Goal: Communication & Community: Answer question/provide support

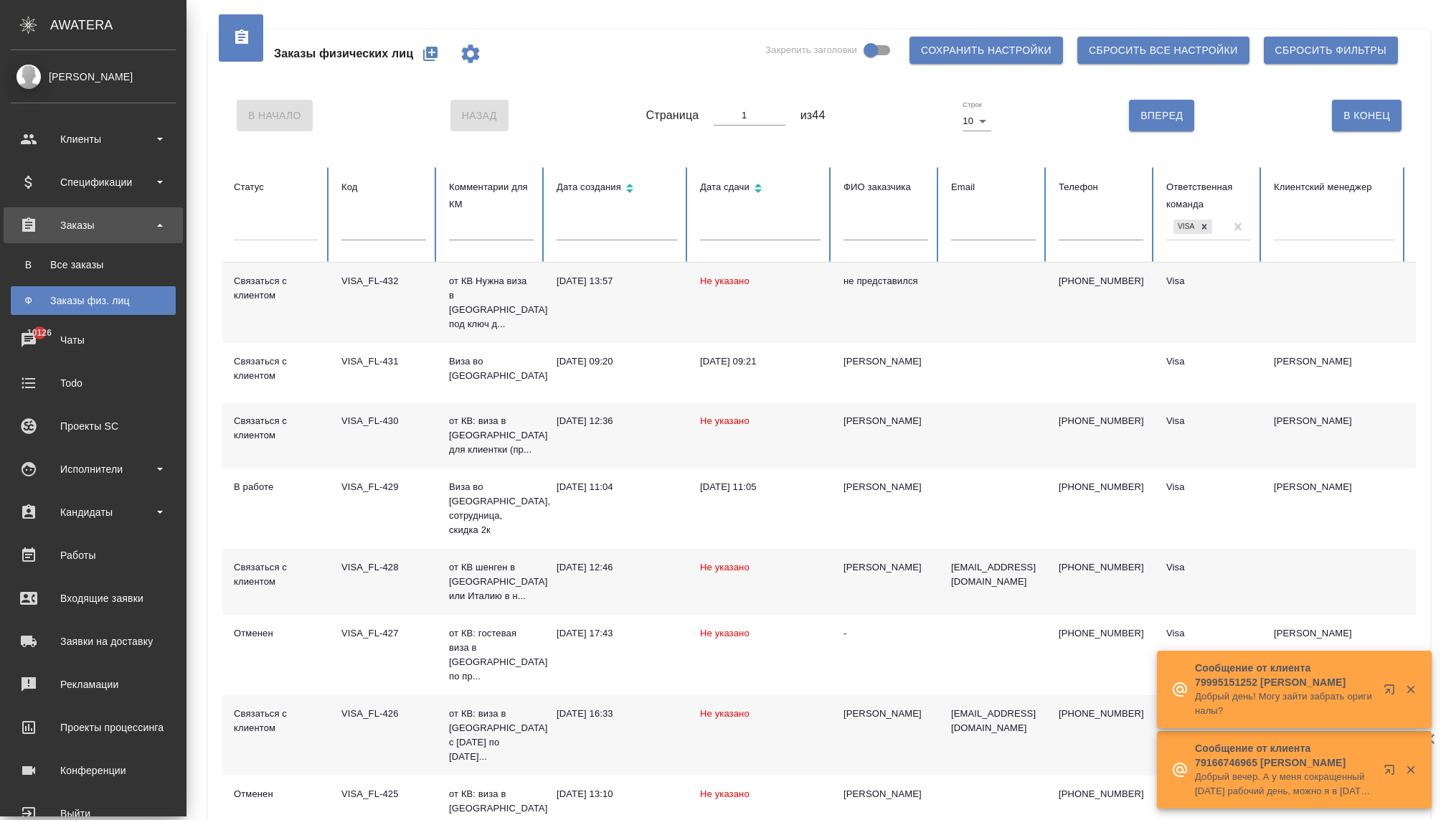
scroll to position [158, 0]
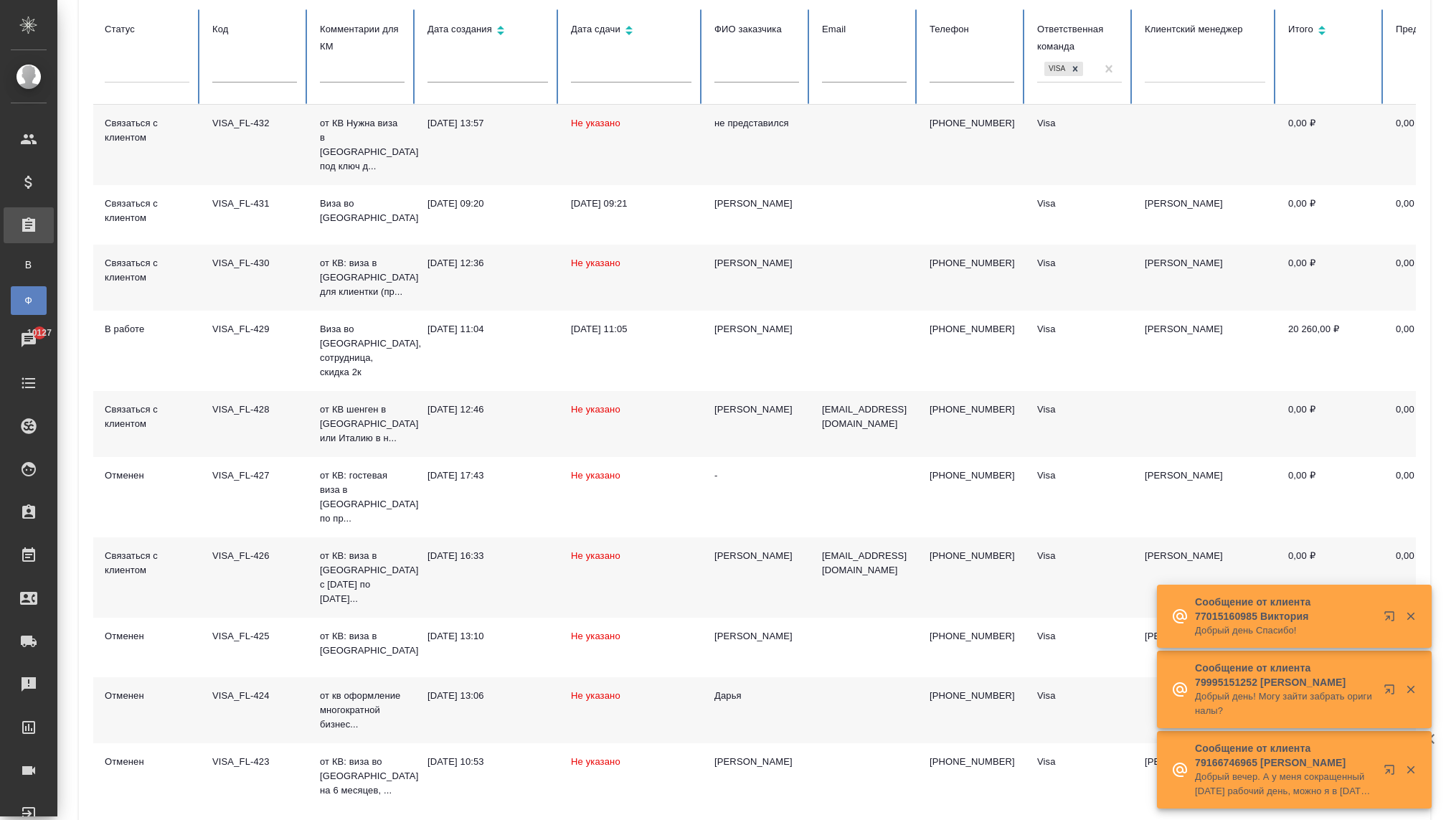
click at [22, 303] on div "Заказы физ. лиц" at bounding box center [11, 300] width 22 height 14
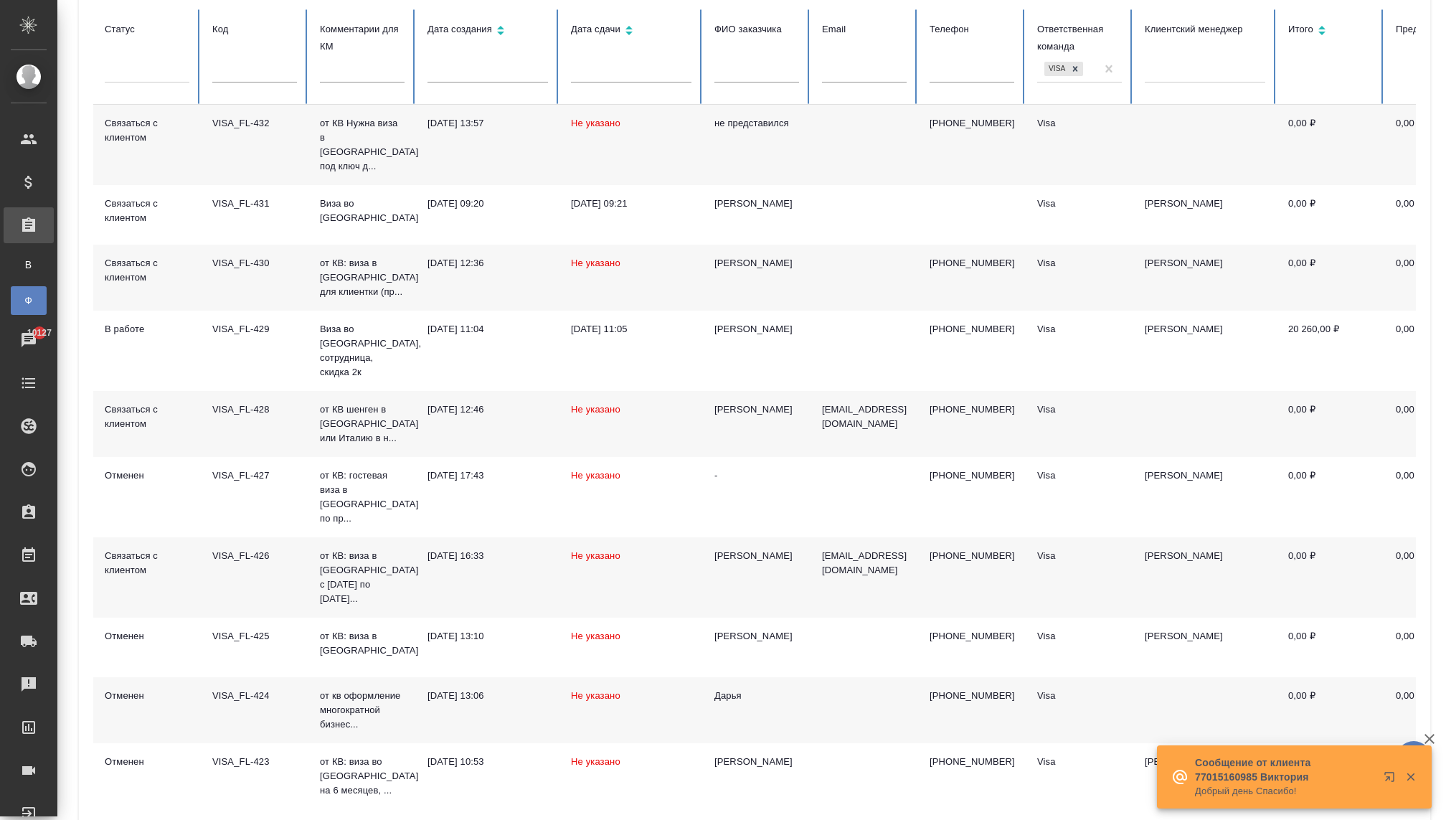
click at [1410, 779] on icon "button" at bounding box center [1410, 776] width 13 height 13
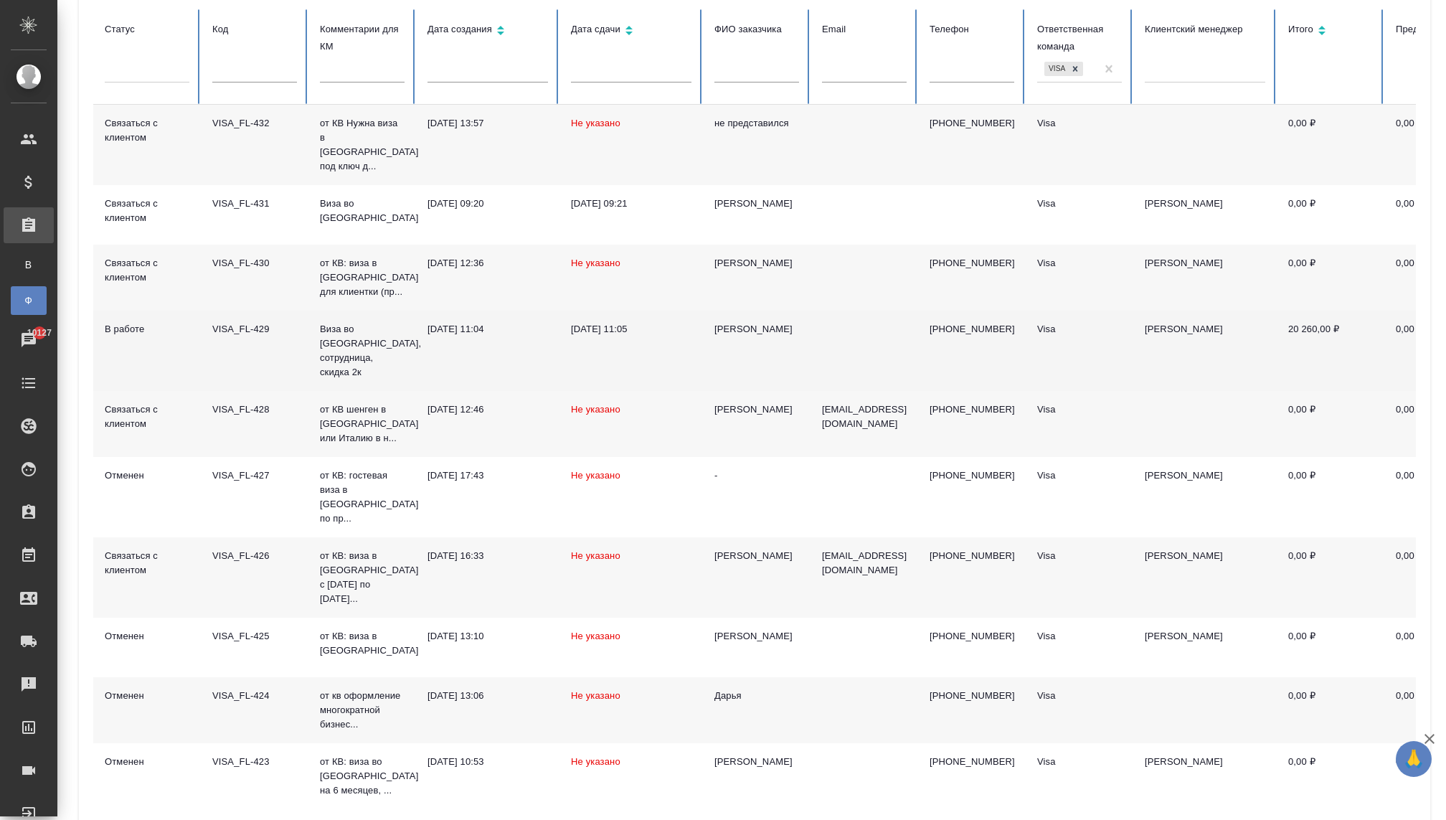
scroll to position [0, 0]
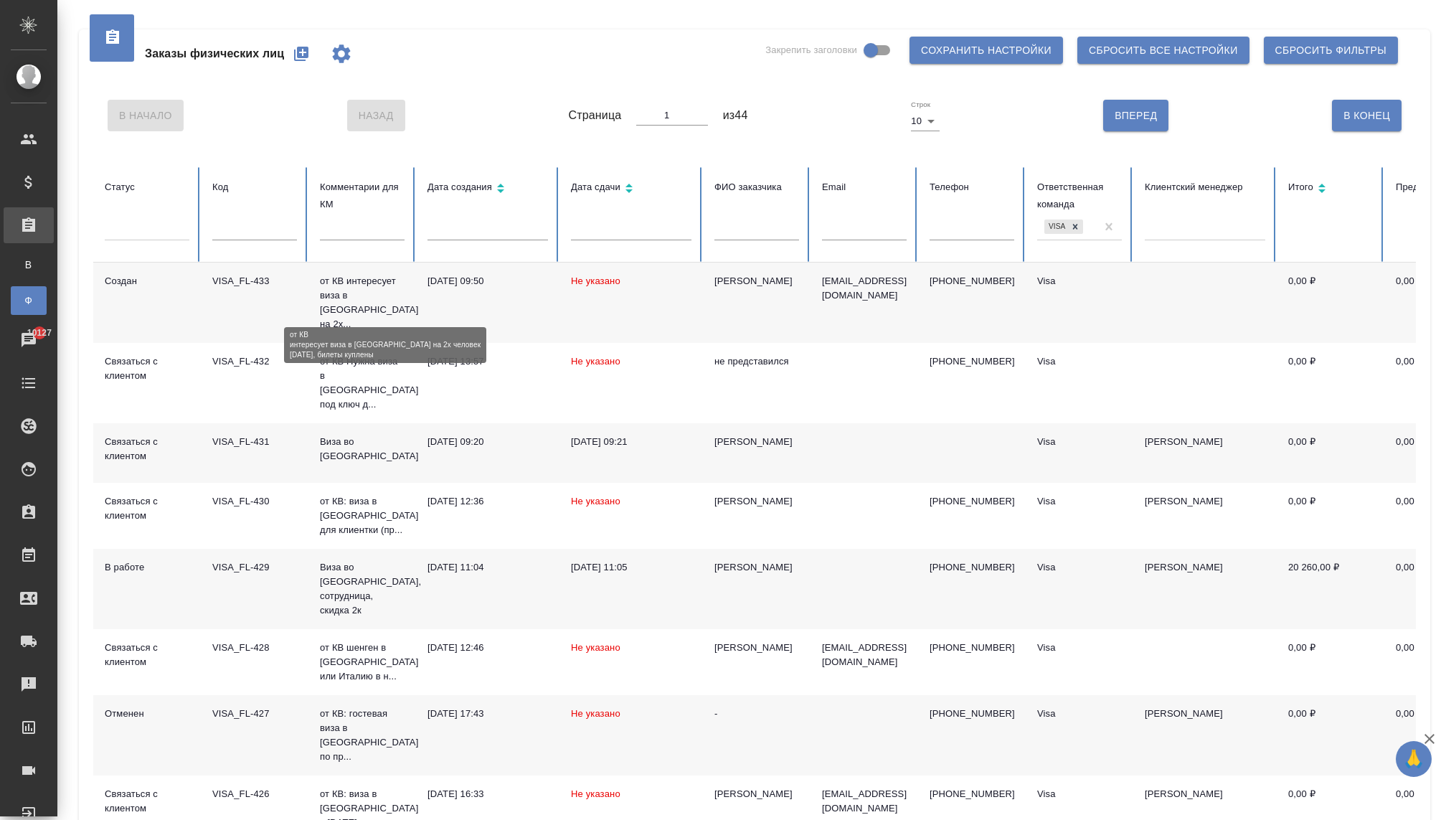
click at [365, 293] on p "от КВ интересует виза в Японию на 2х..." at bounding box center [362, 302] width 85 height 57
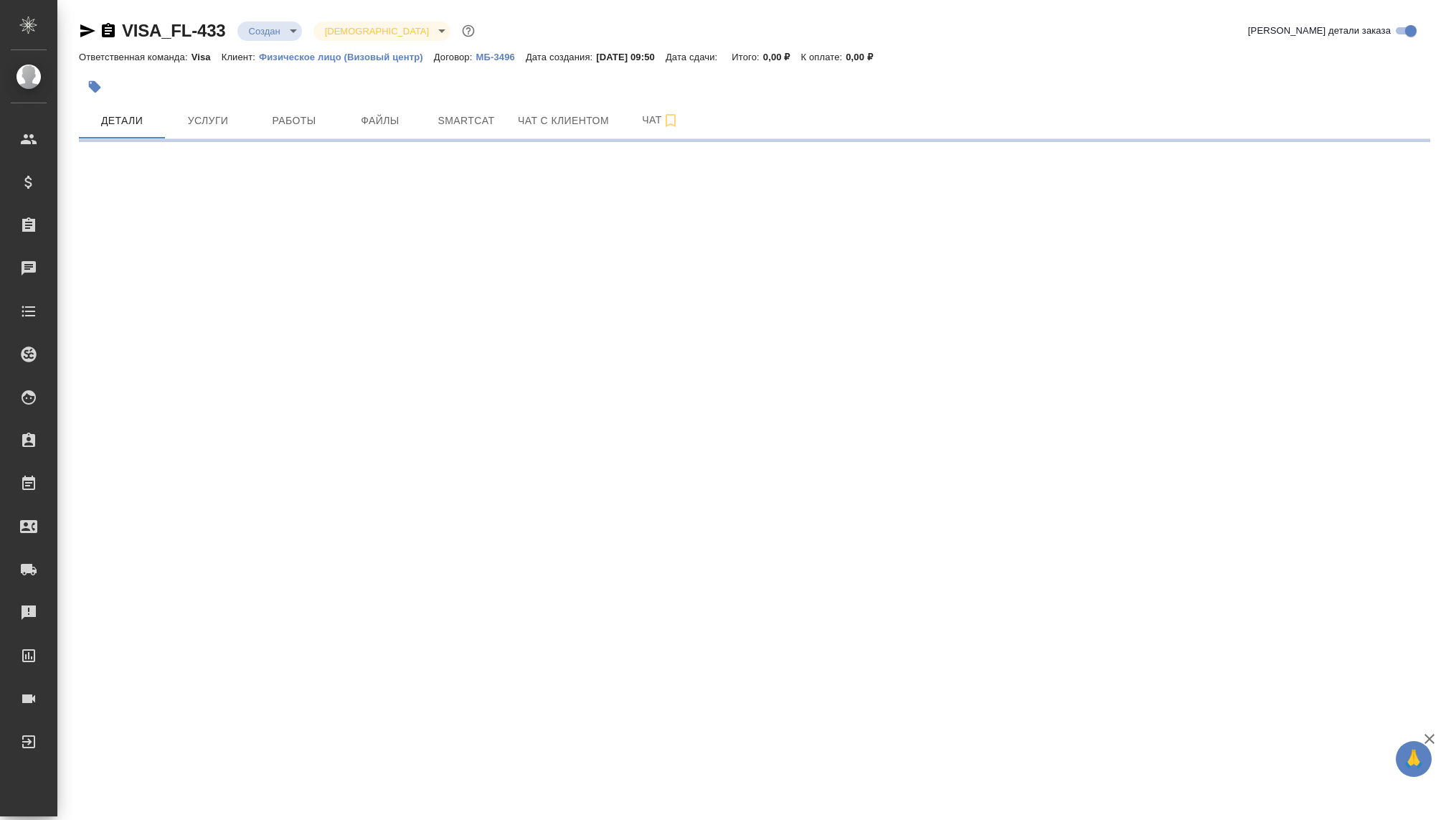
select select "RU"
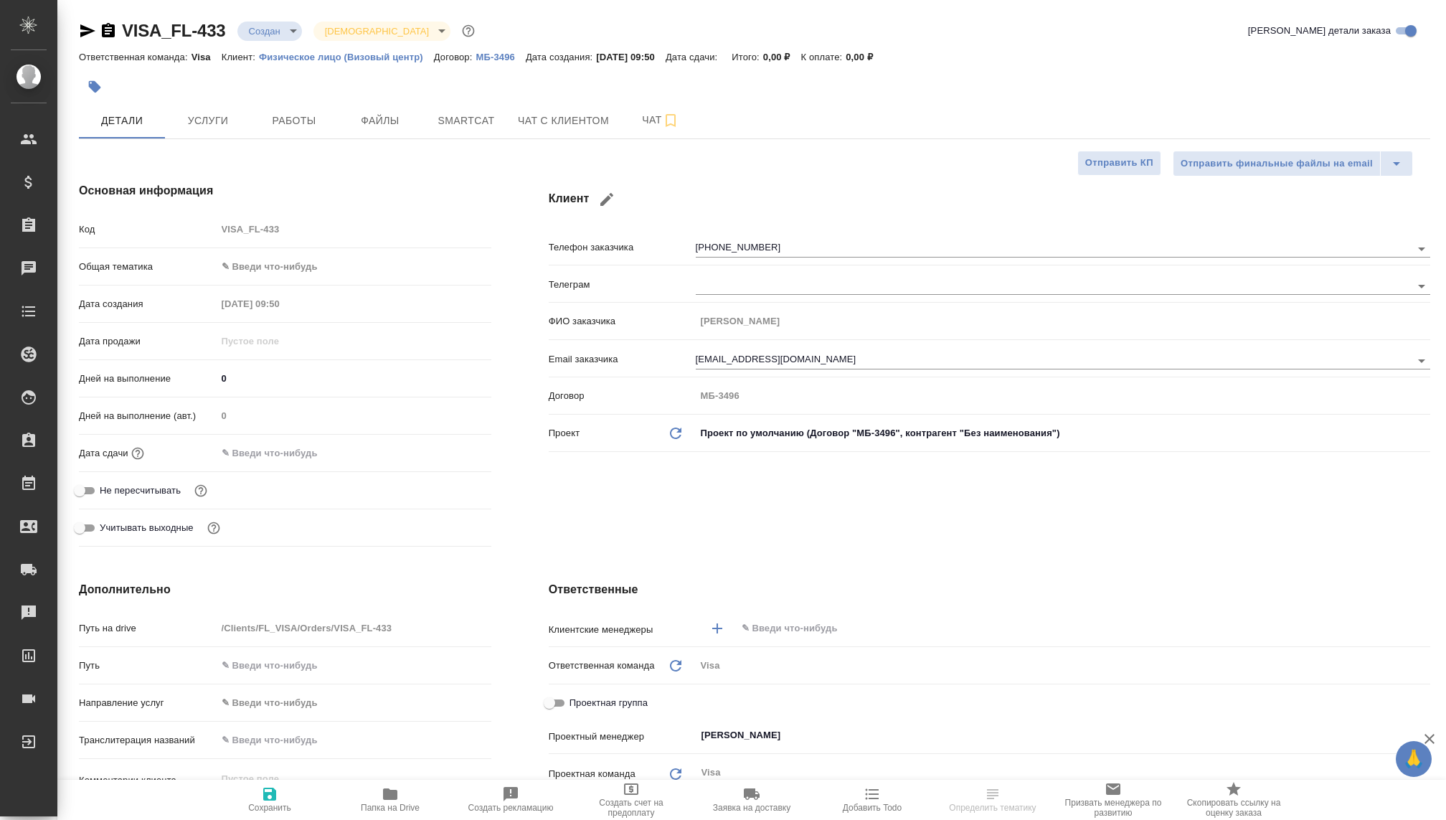
type textarea "x"
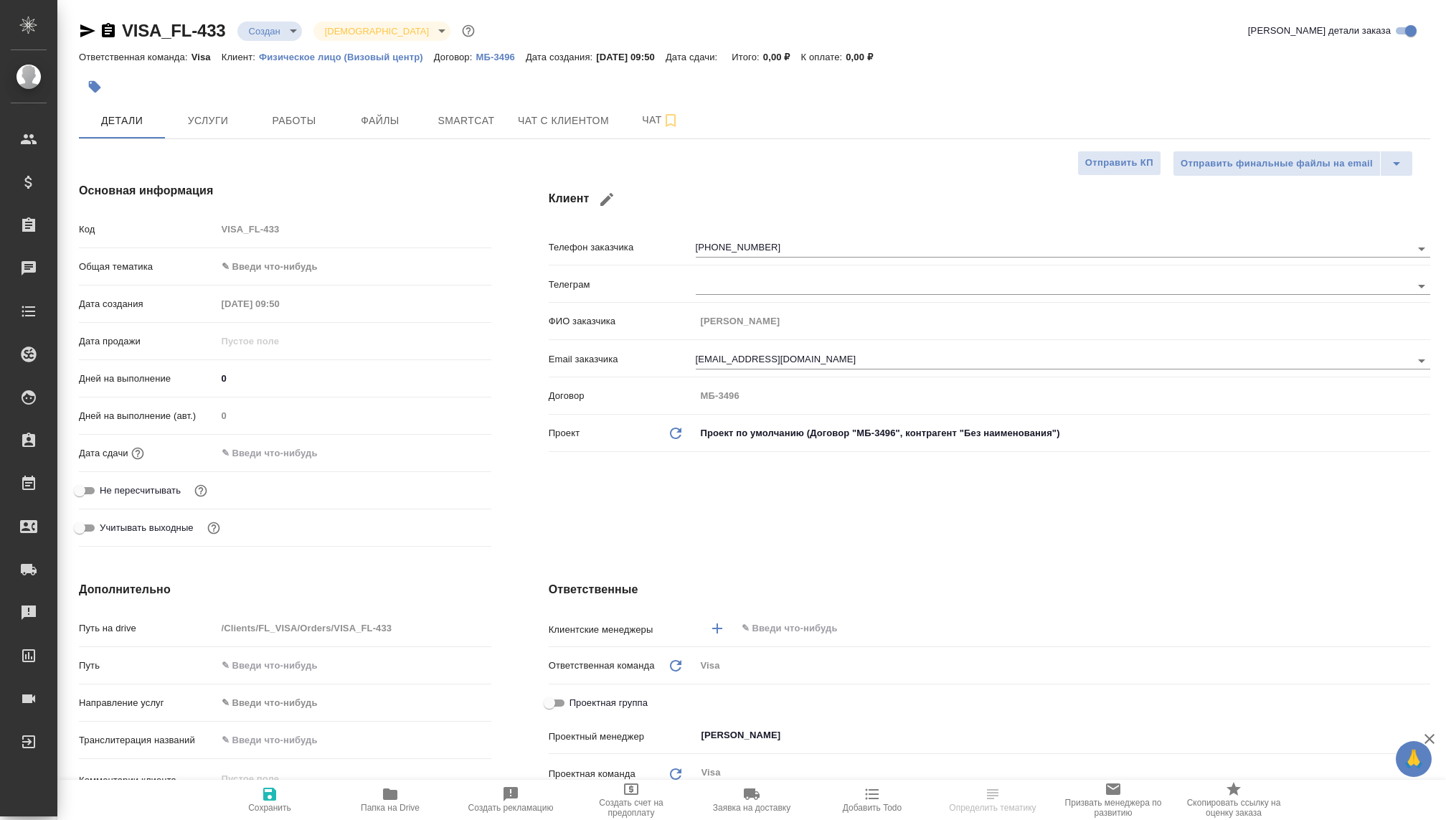
type textarea "x"
click at [257, 29] on body "🙏 .cls-1 fill:#fff; AWATERA Kovaleva Ekaterina Клиенты Спецификации Заказы Чаты…" at bounding box center [723, 410] width 1446 height 820
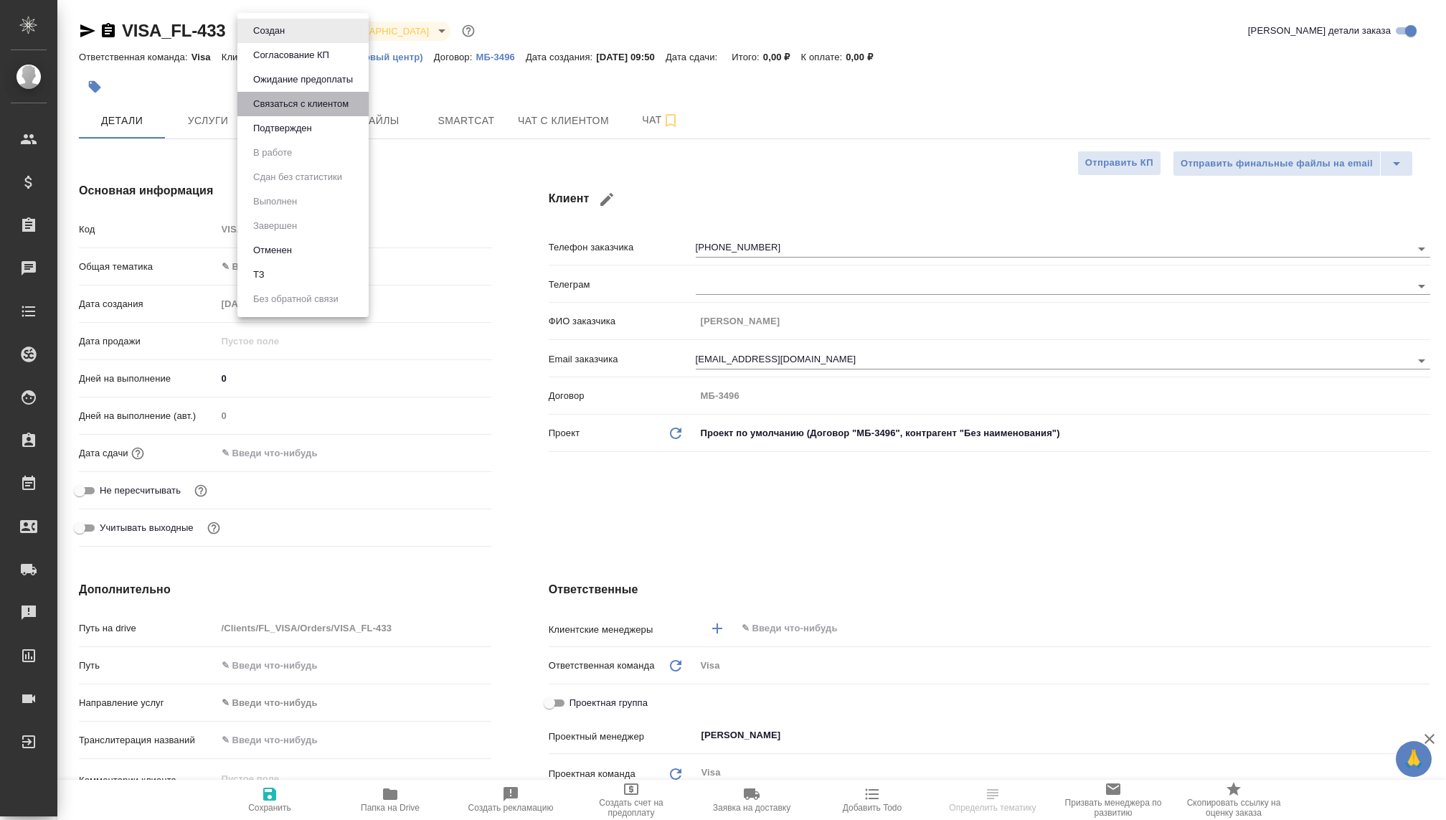
click at [289, 39] on button "Связаться с клиентом" at bounding box center [269, 31] width 40 height 16
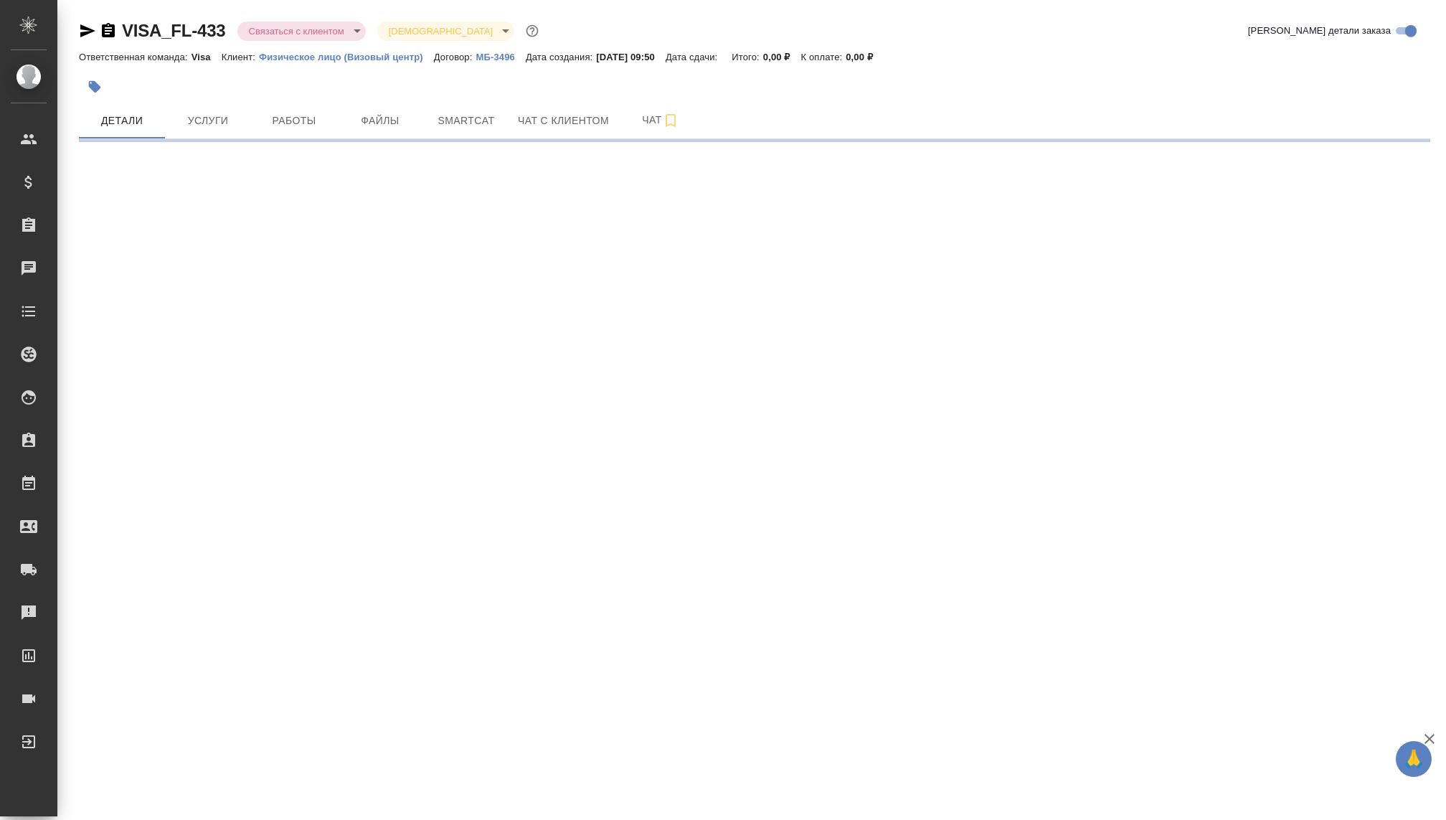
select select "RU"
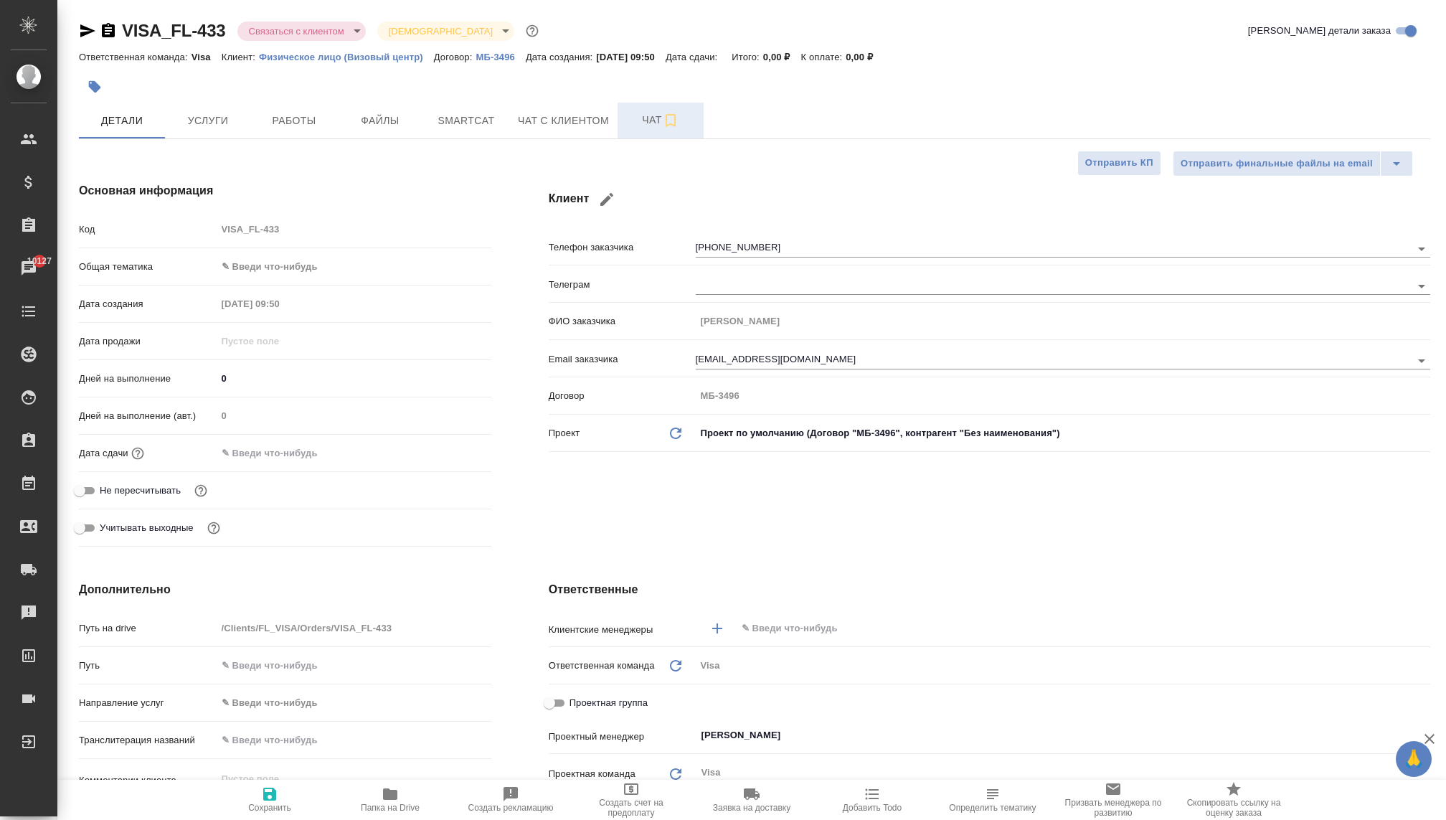
type textarea "x"
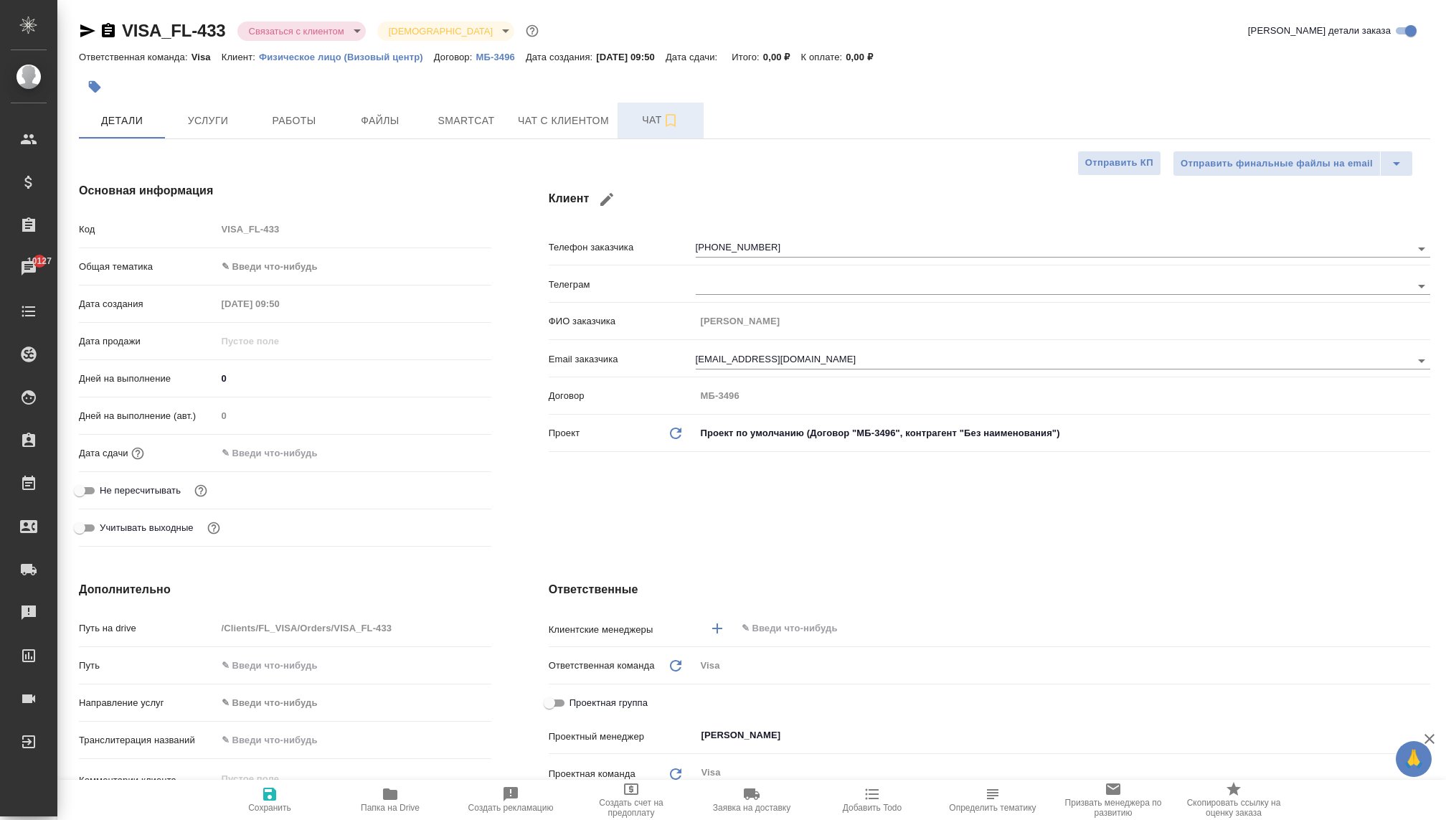
type textarea "x"
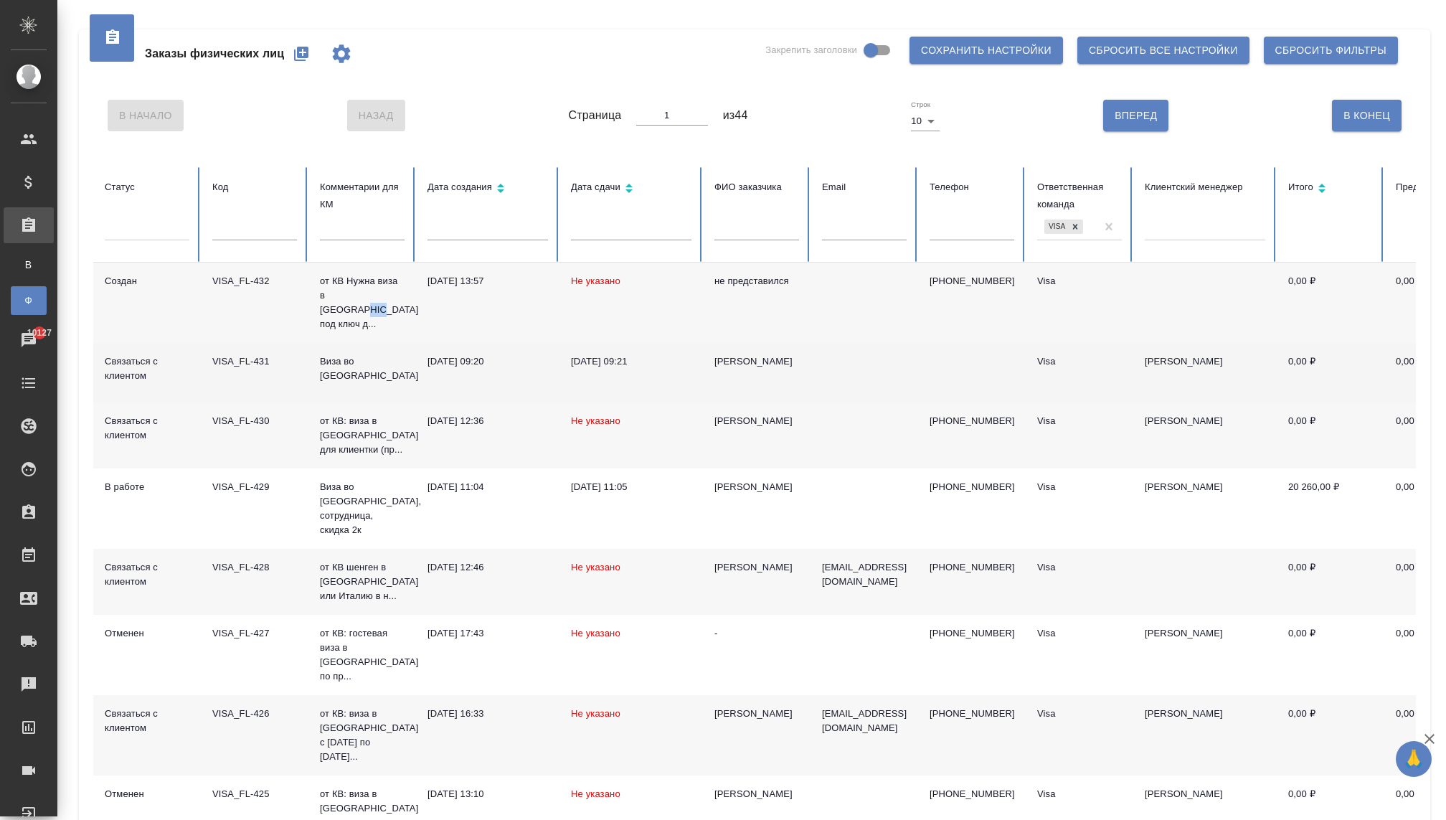
scroll to position [79, 0]
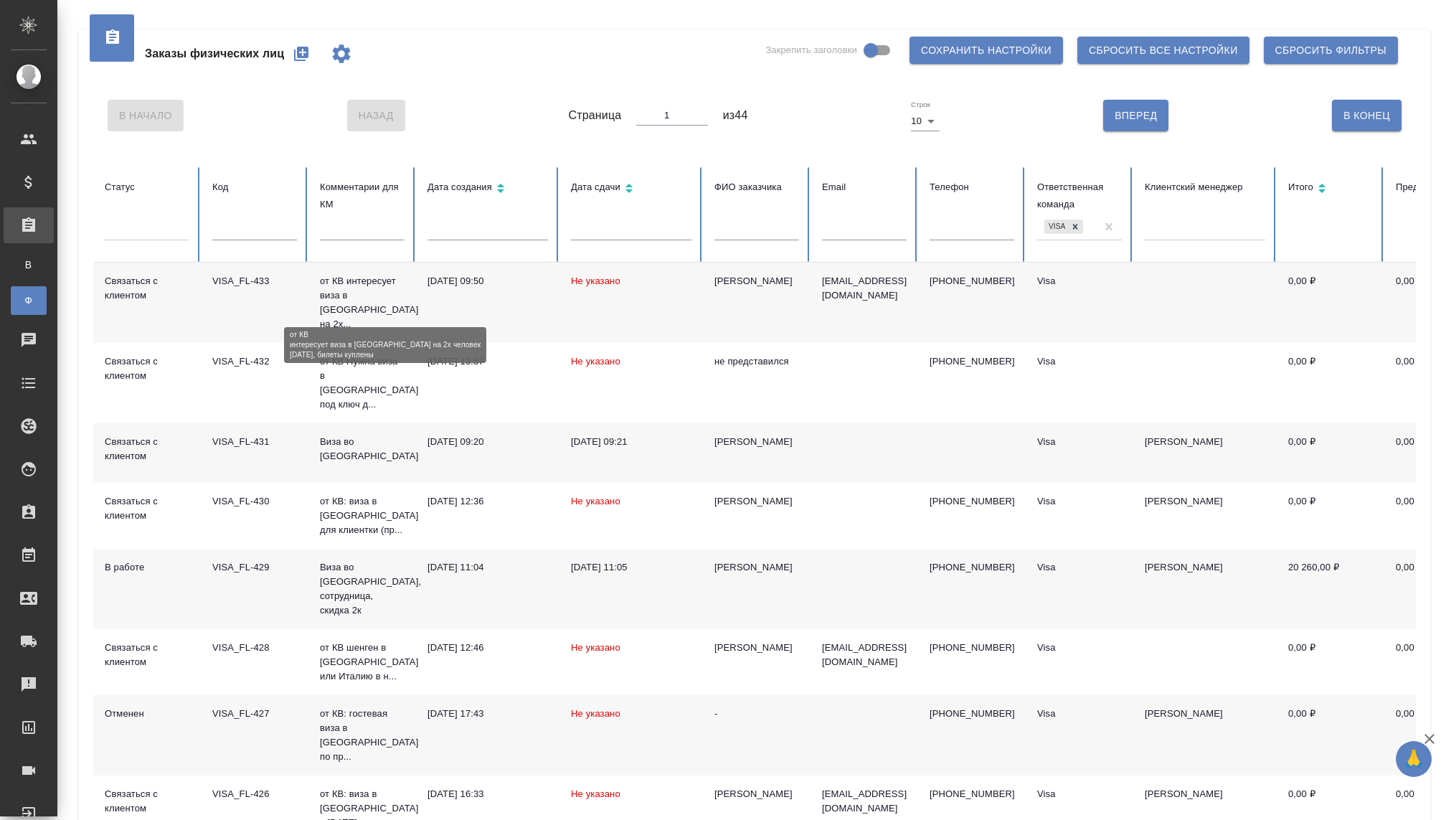
click at [337, 298] on p "от КВ интересует виза в [GEOGRAPHIC_DATA] на 2х..." at bounding box center [362, 302] width 85 height 57
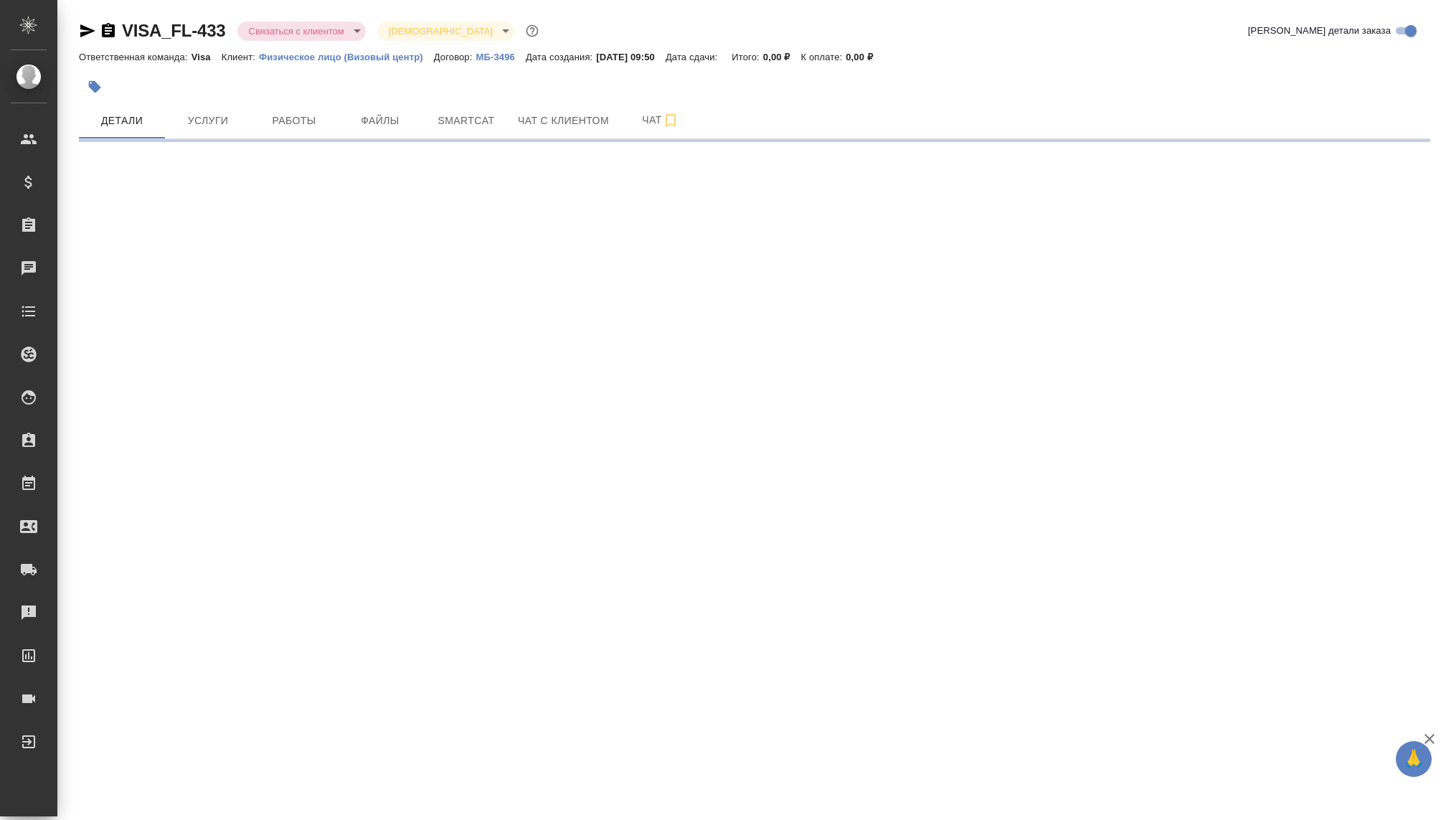
select select "RU"
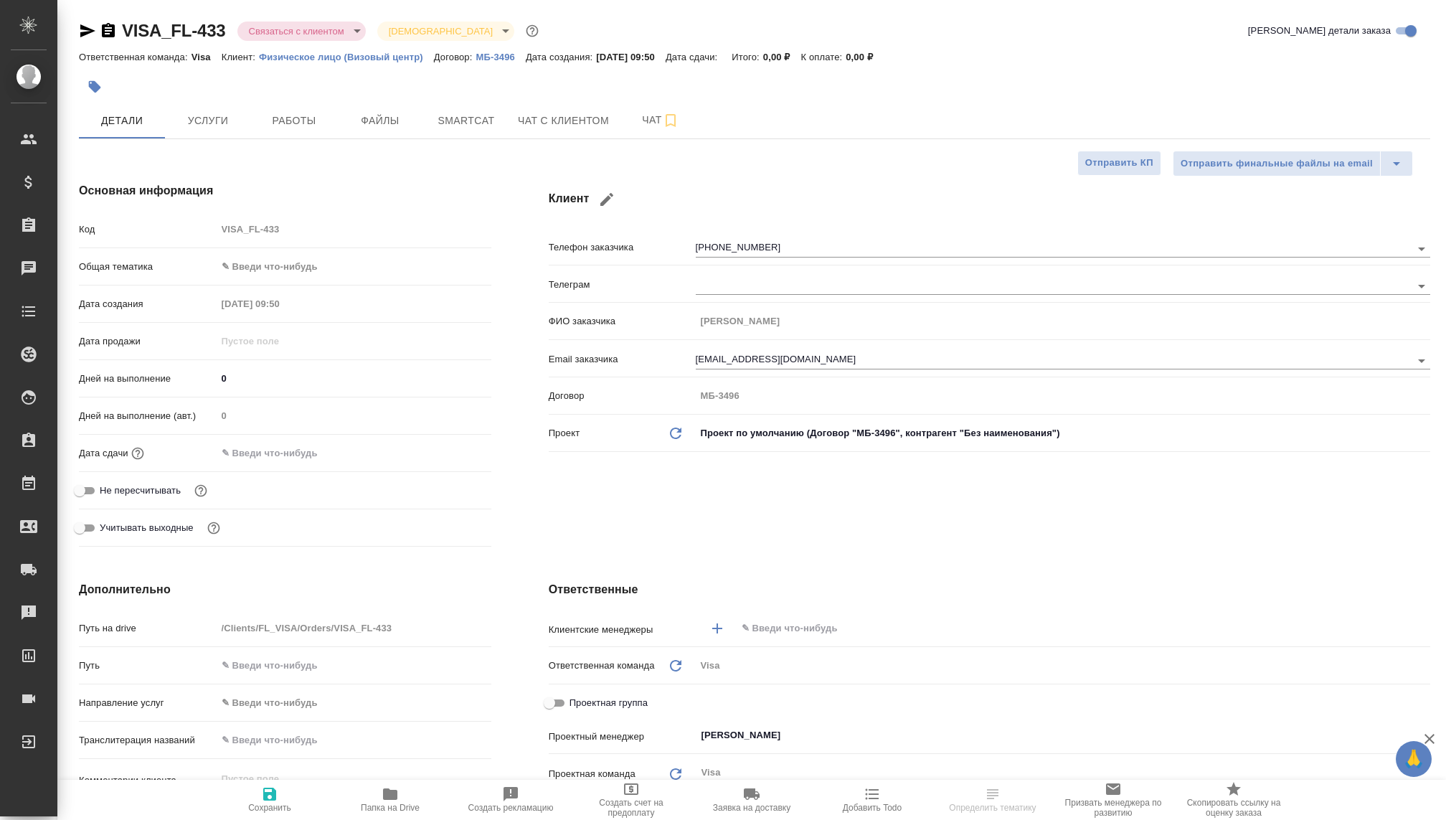
type textarea "x"
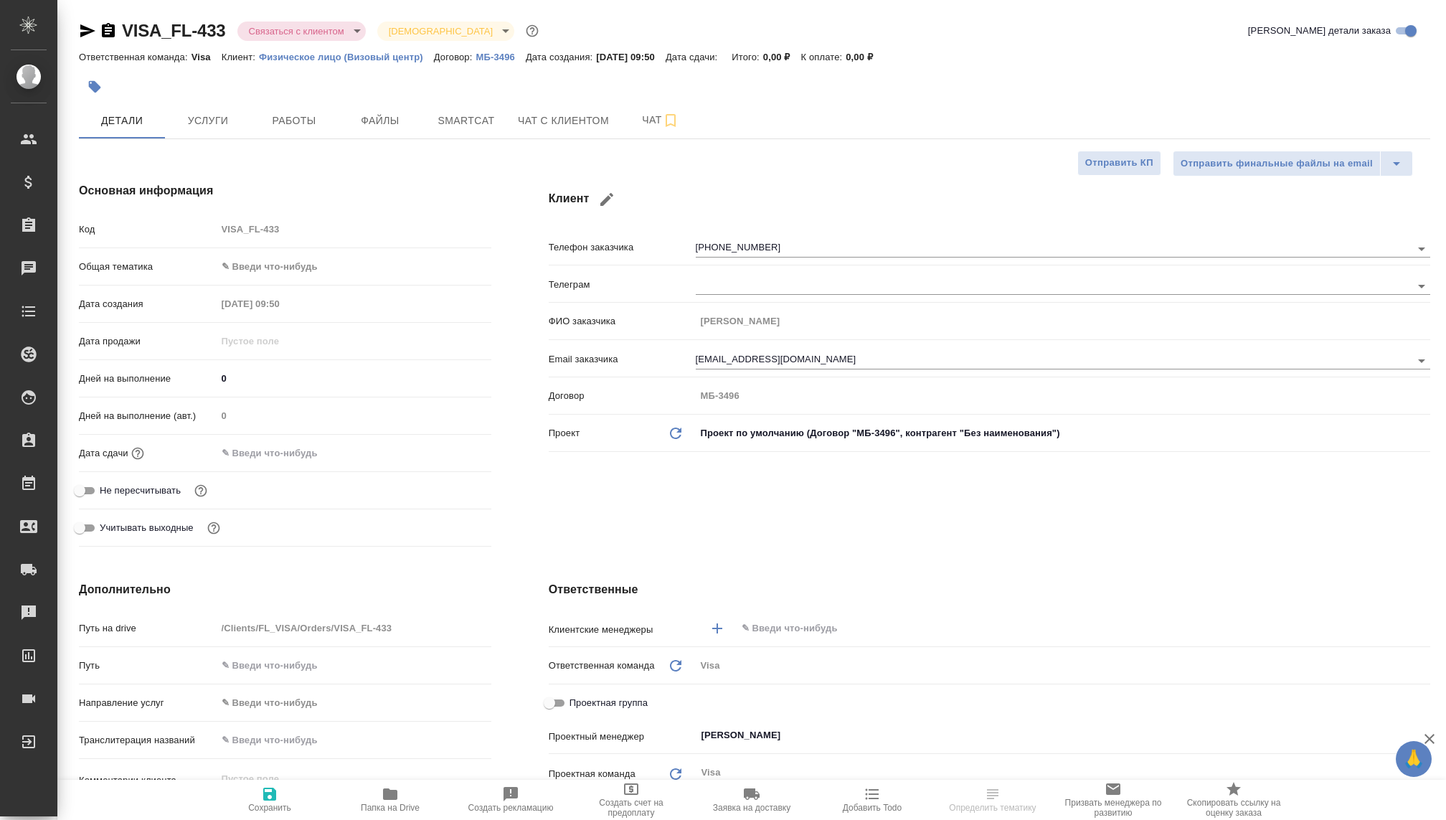
type textarea "x"
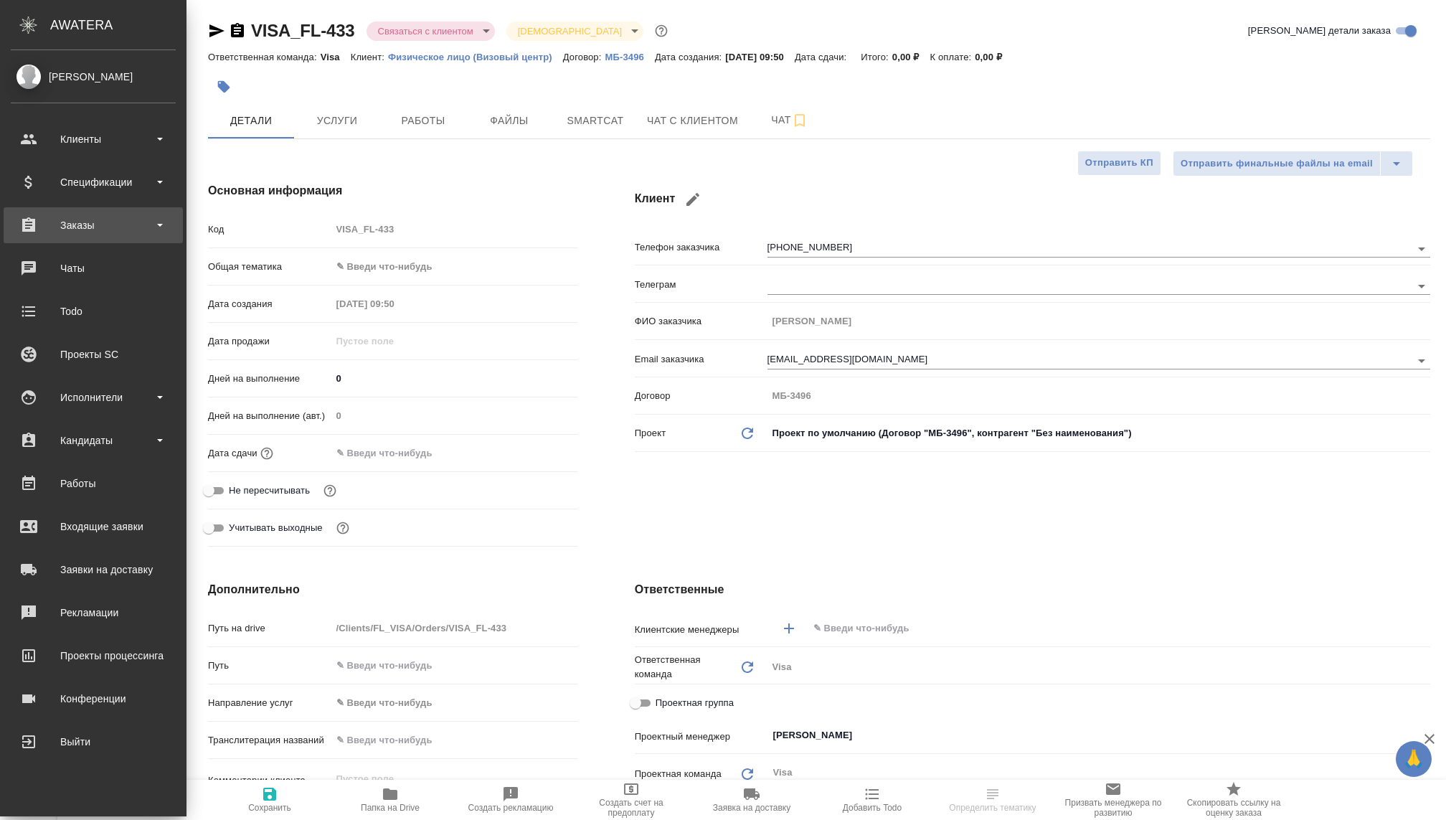
click at [72, 241] on div "Заказы" at bounding box center [93, 225] width 179 height 36
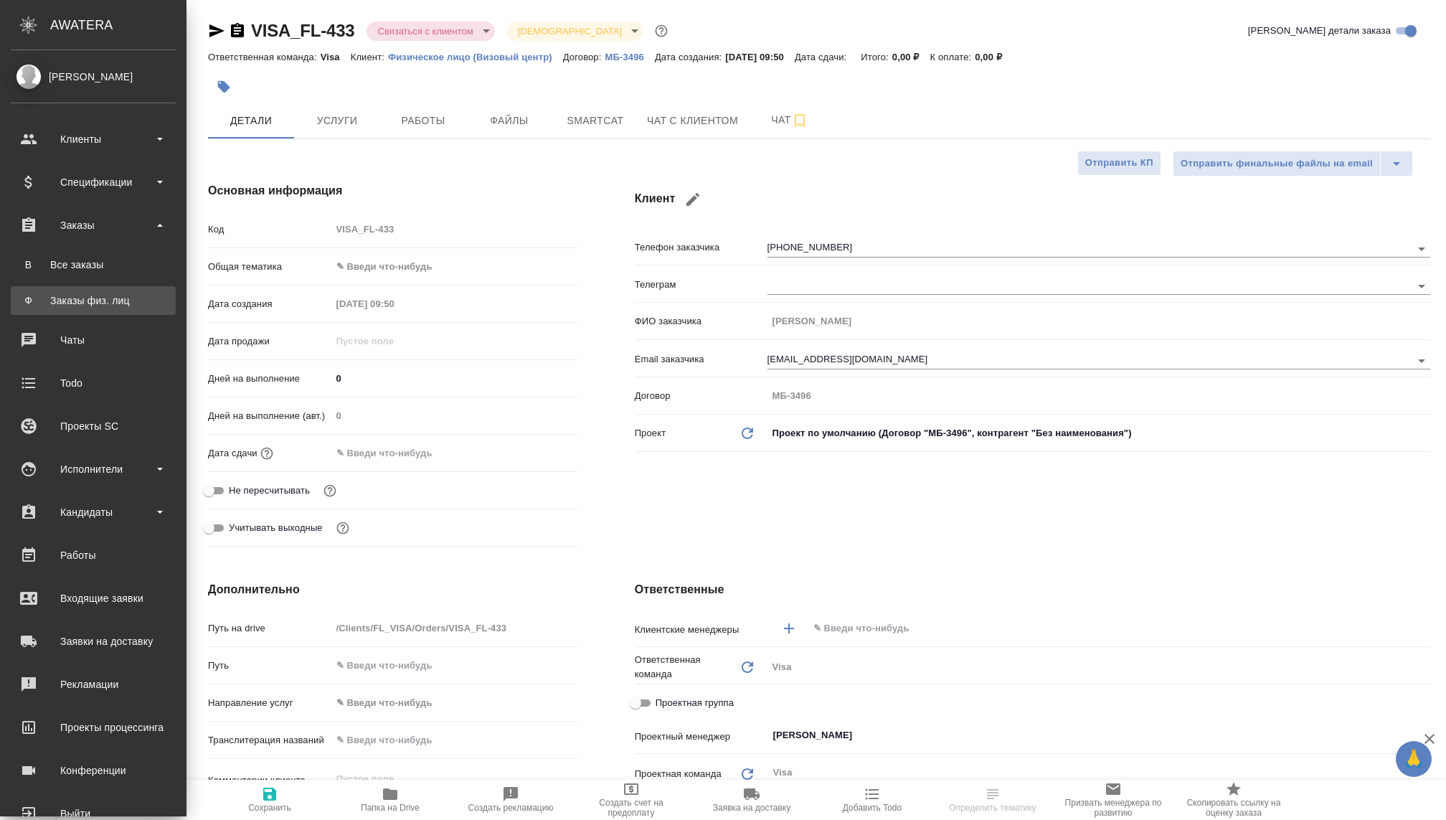
type textarea "x"
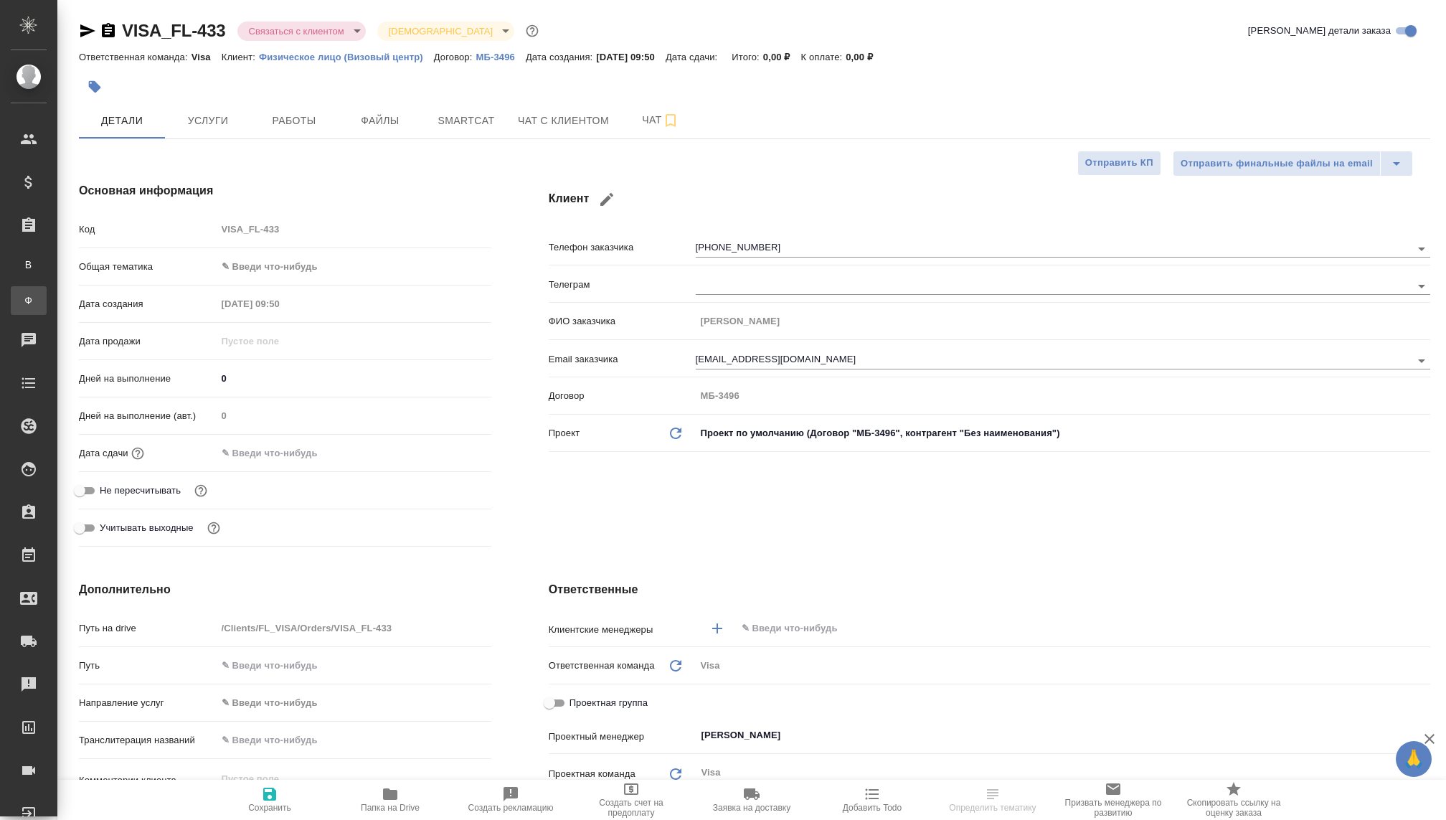
click at [22, 297] on div "Заказы физ. лиц" at bounding box center [11, 300] width 22 height 14
type textarea "x"
